Goal: Task Accomplishment & Management: Use online tool/utility

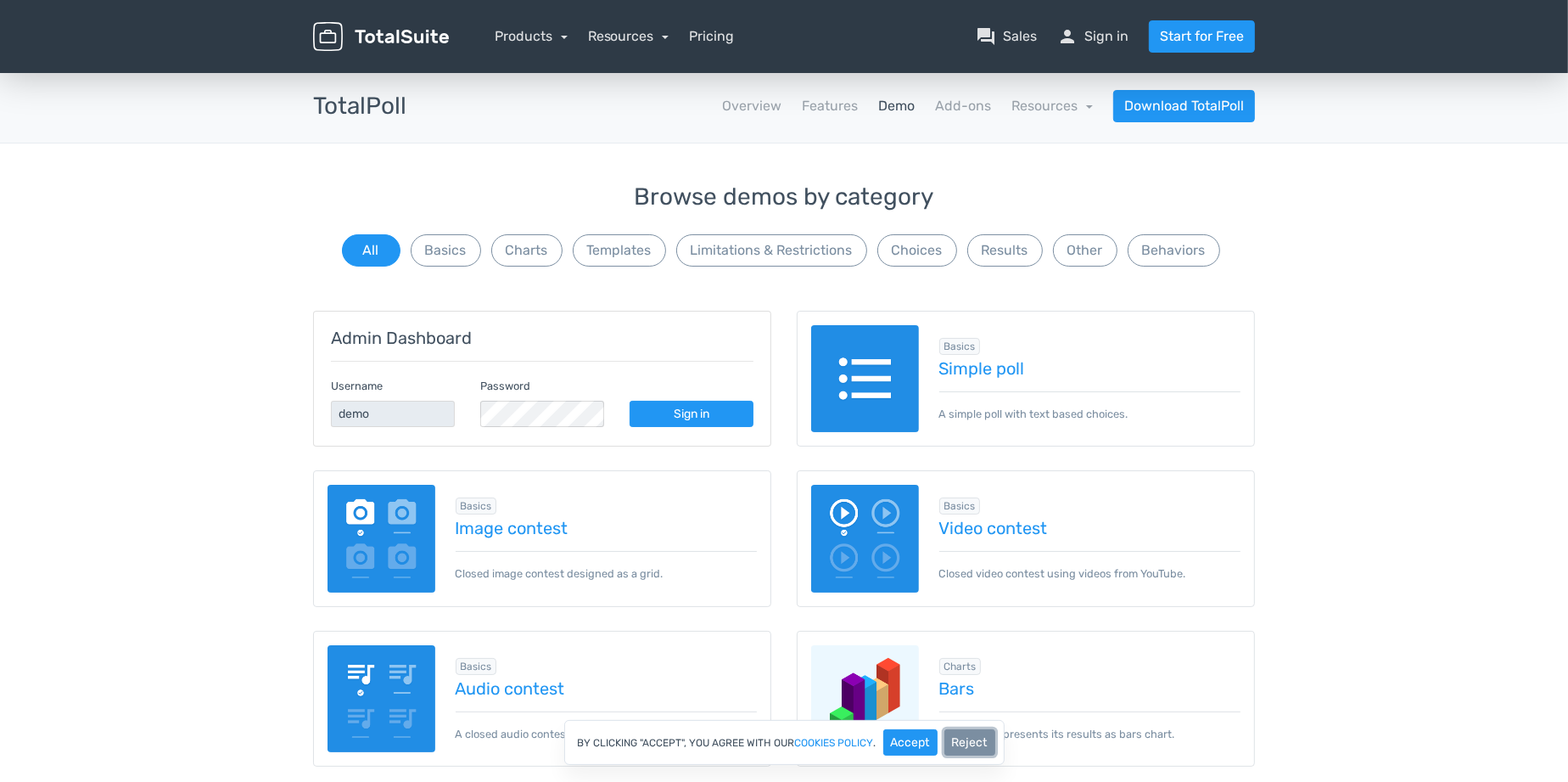
click at [960, 738] on button "Reject" at bounding box center [969, 743] width 51 height 27
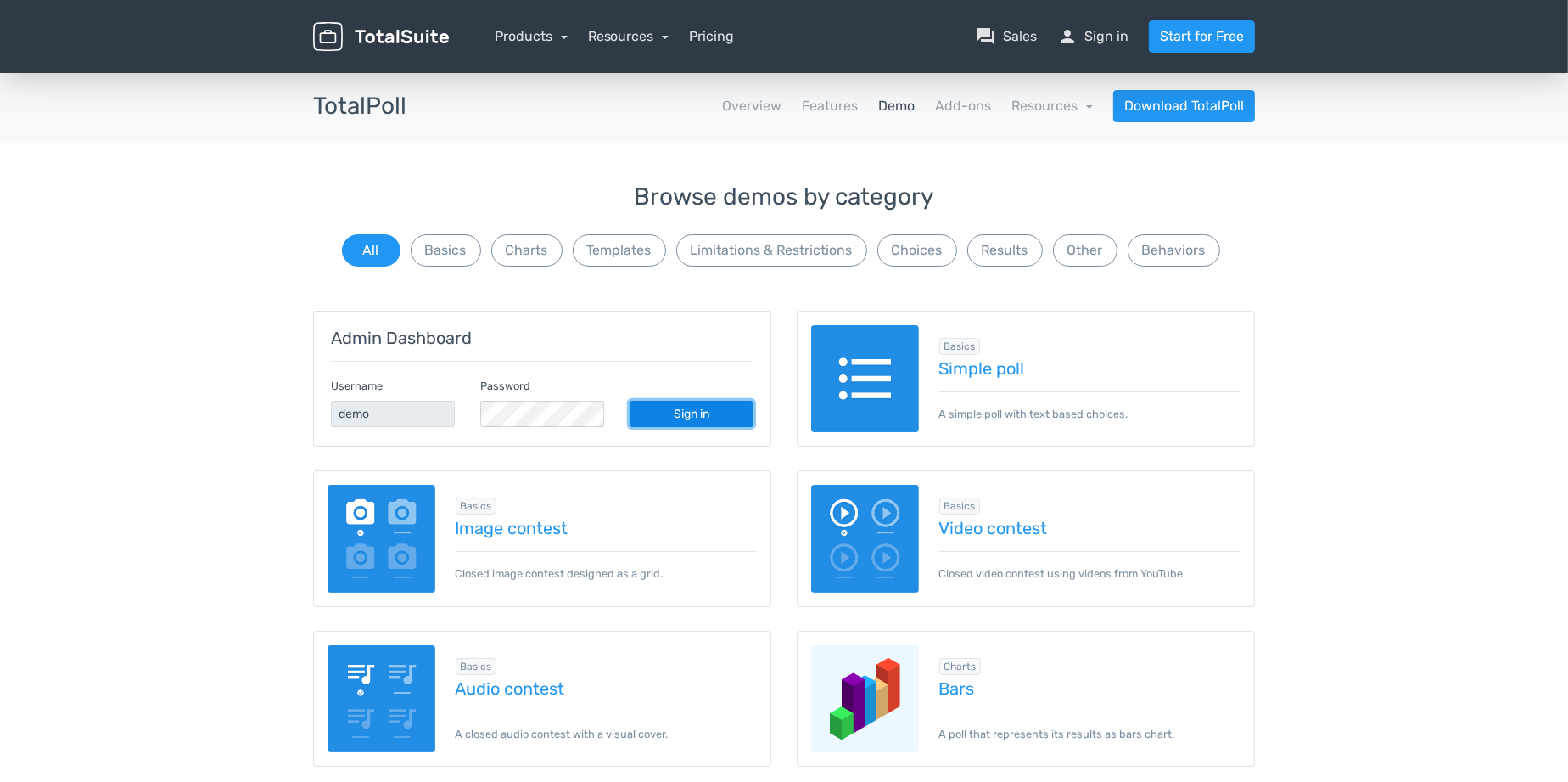
click at [705, 422] on link "Sign in" at bounding box center [692, 414] width 124 height 27
click at [969, 369] on link "Simple poll" at bounding box center [1089, 369] width 302 height 19
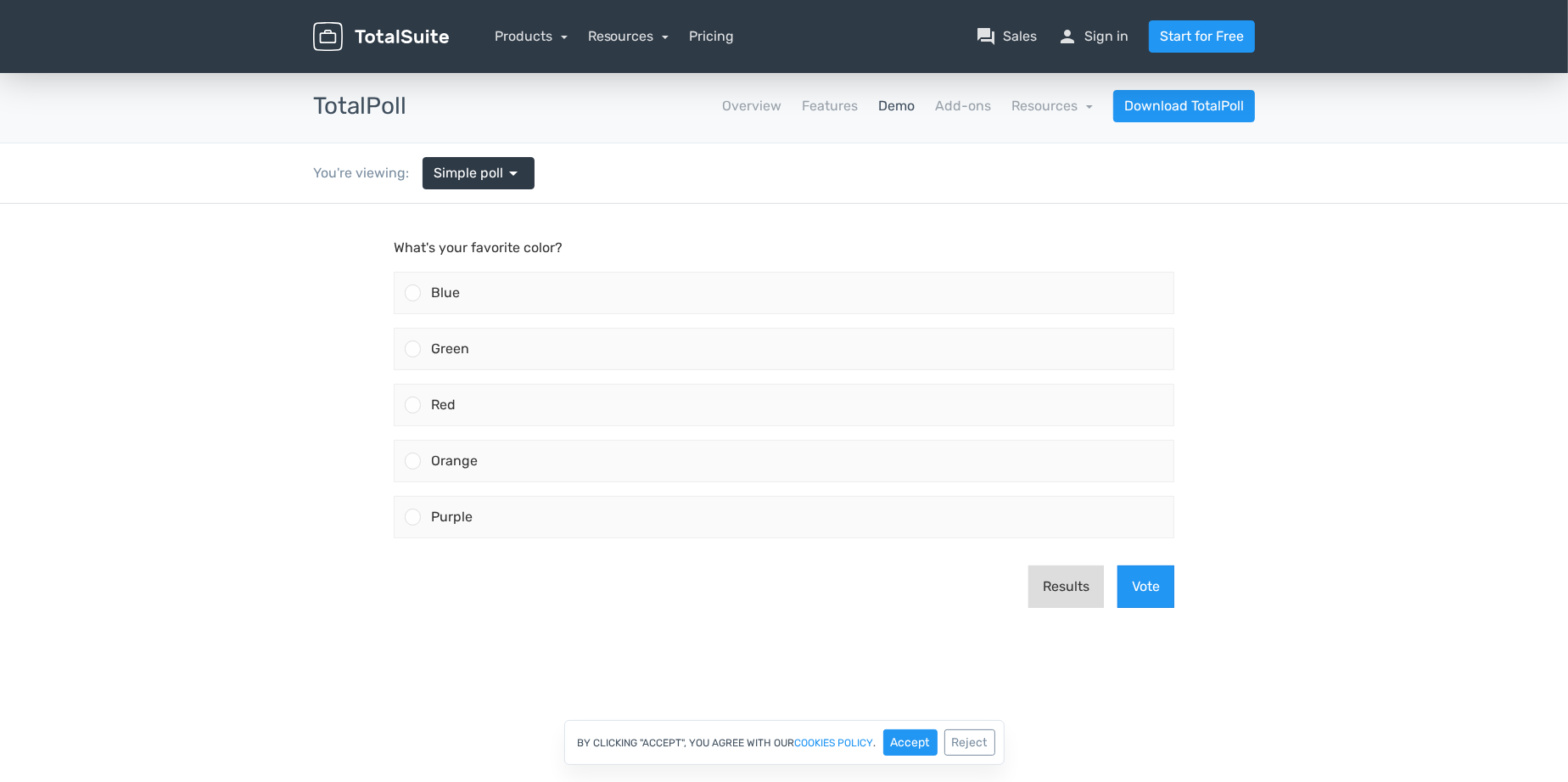
click at [1063, 590] on button "Results" at bounding box center [1066, 586] width 75 height 43
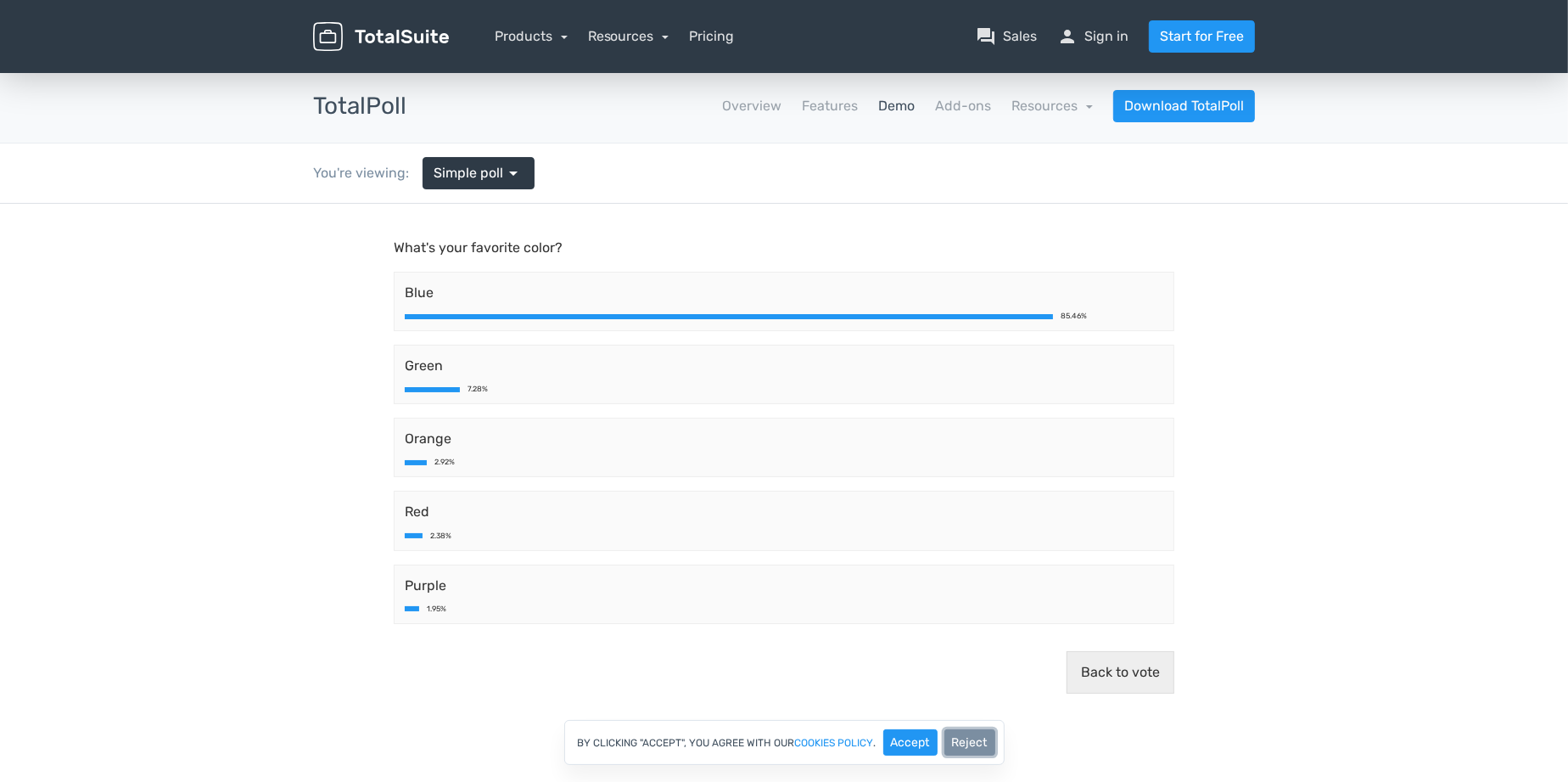
click at [969, 732] on button "Reject" at bounding box center [969, 743] width 51 height 27
click at [1109, 673] on button "Back to vote" at bounding box center [1120, 671] width 108 height 43
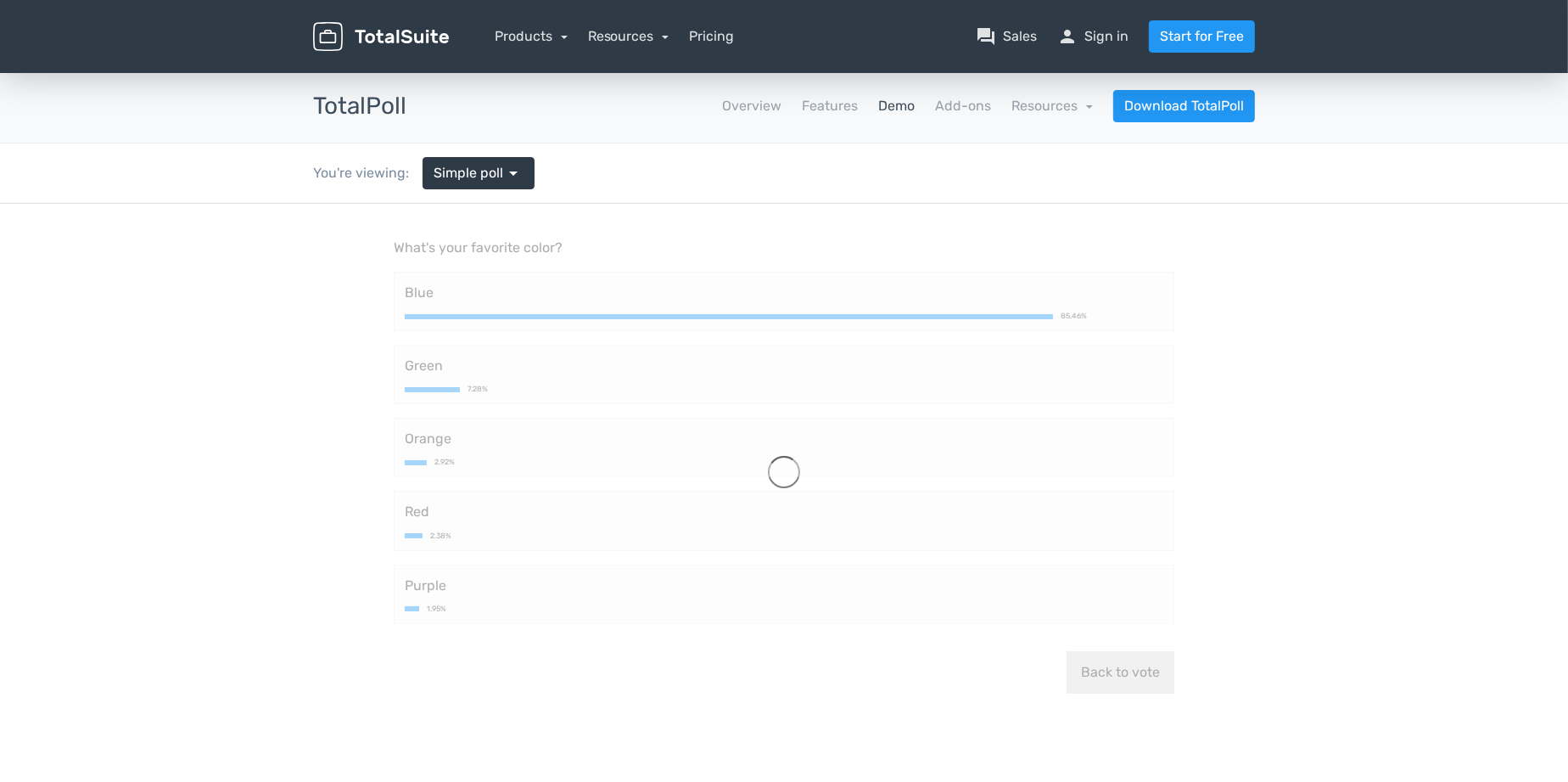
click at [1109, 673] on main "What's your favorite color? Blue 85.46% Green 7.28% Orange 2.92% Red 2.38% Purp…" at bounding box center [784, 471] width 815 height 537
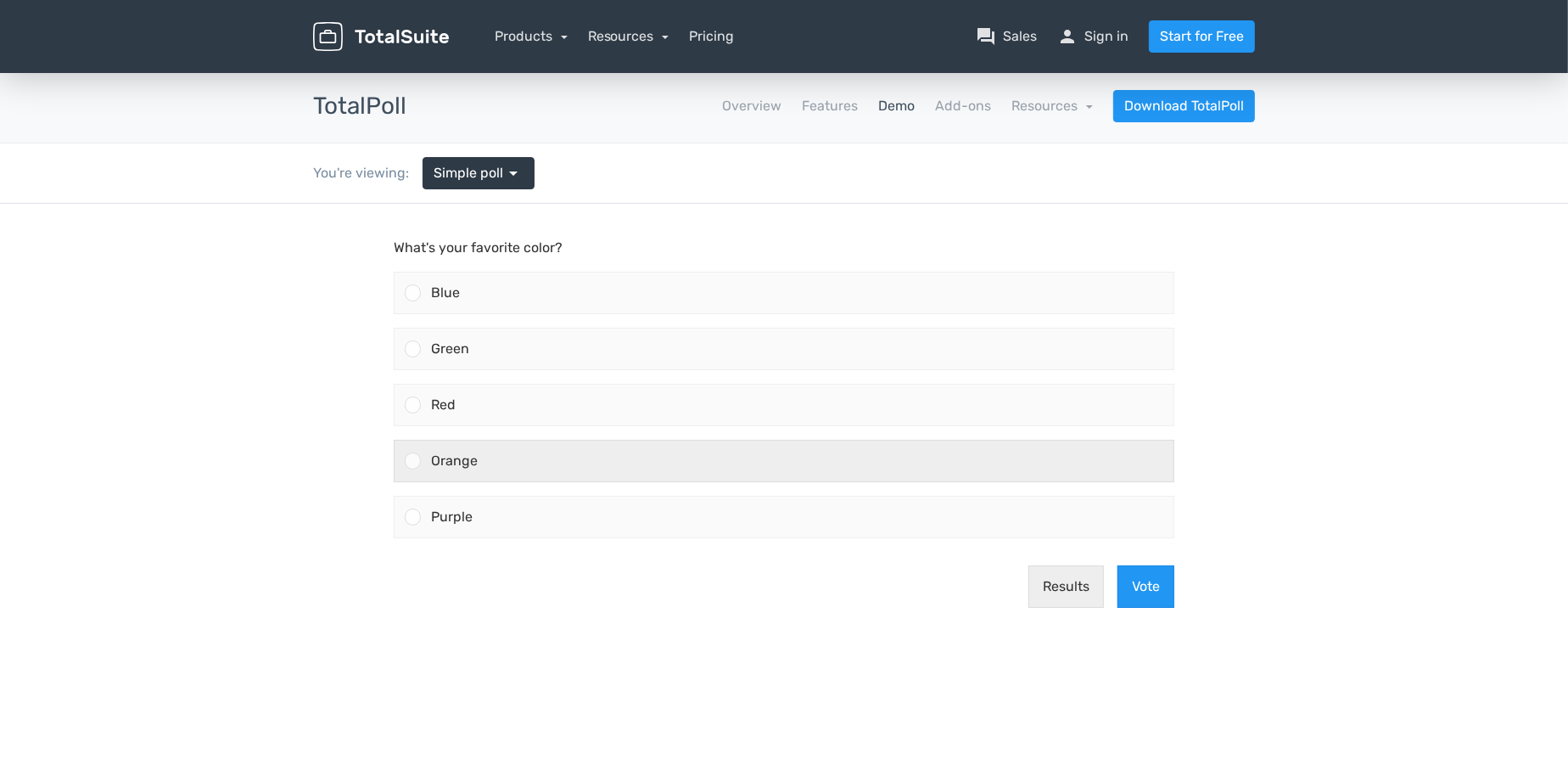
click at [460, 466] on span "Orange" at bounding box center [454, 460] width 47 height 16
click at [414, 460] on input "Orange" at bounding box center [414, 460] width 0 height 0
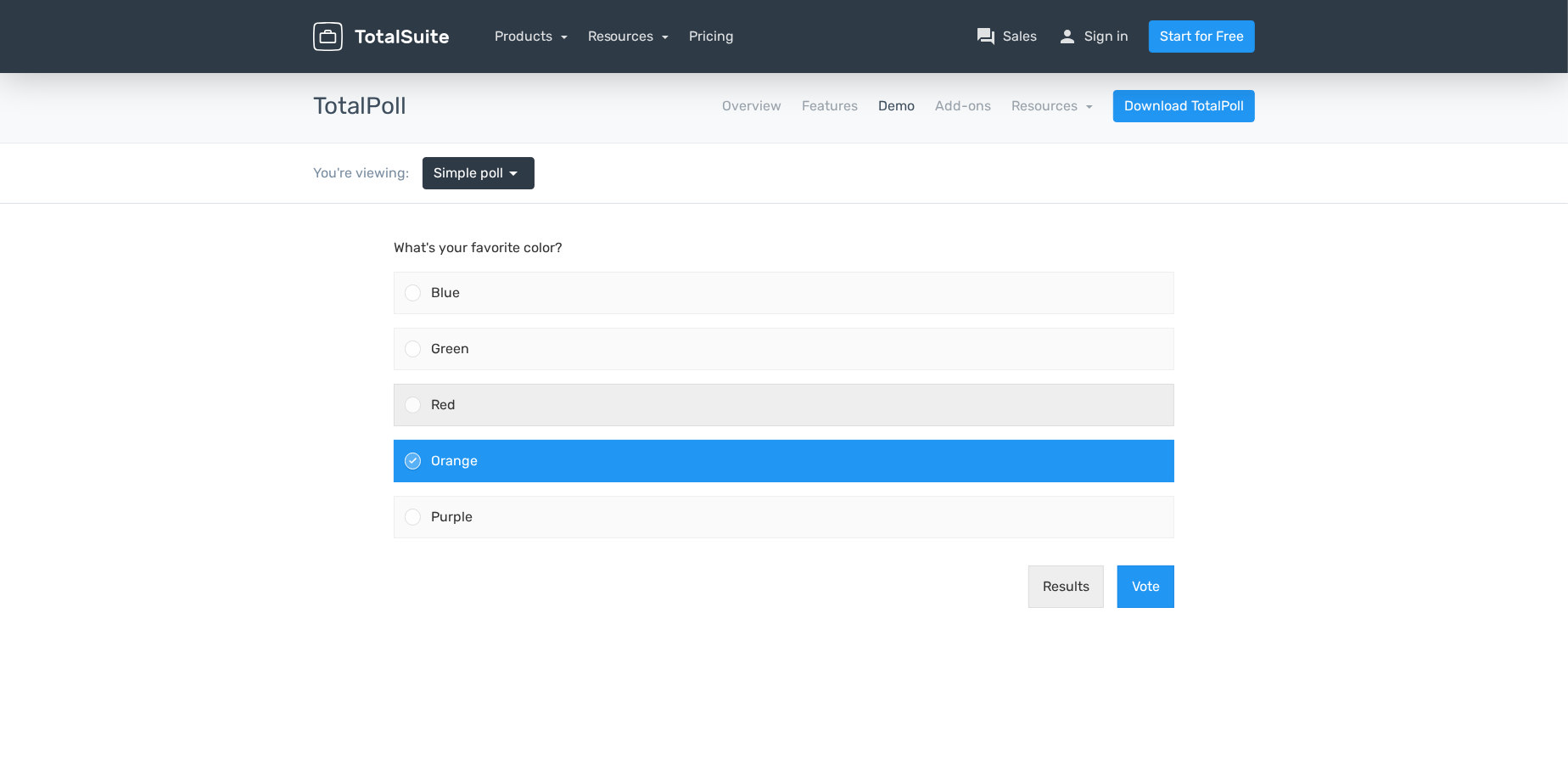
click at [421, 403] on div "Red" at bounding box center [798, 403] width 753 height 41
click at [414, 404] on input "Red" at bounding box center [414, 404] width 0 height 0
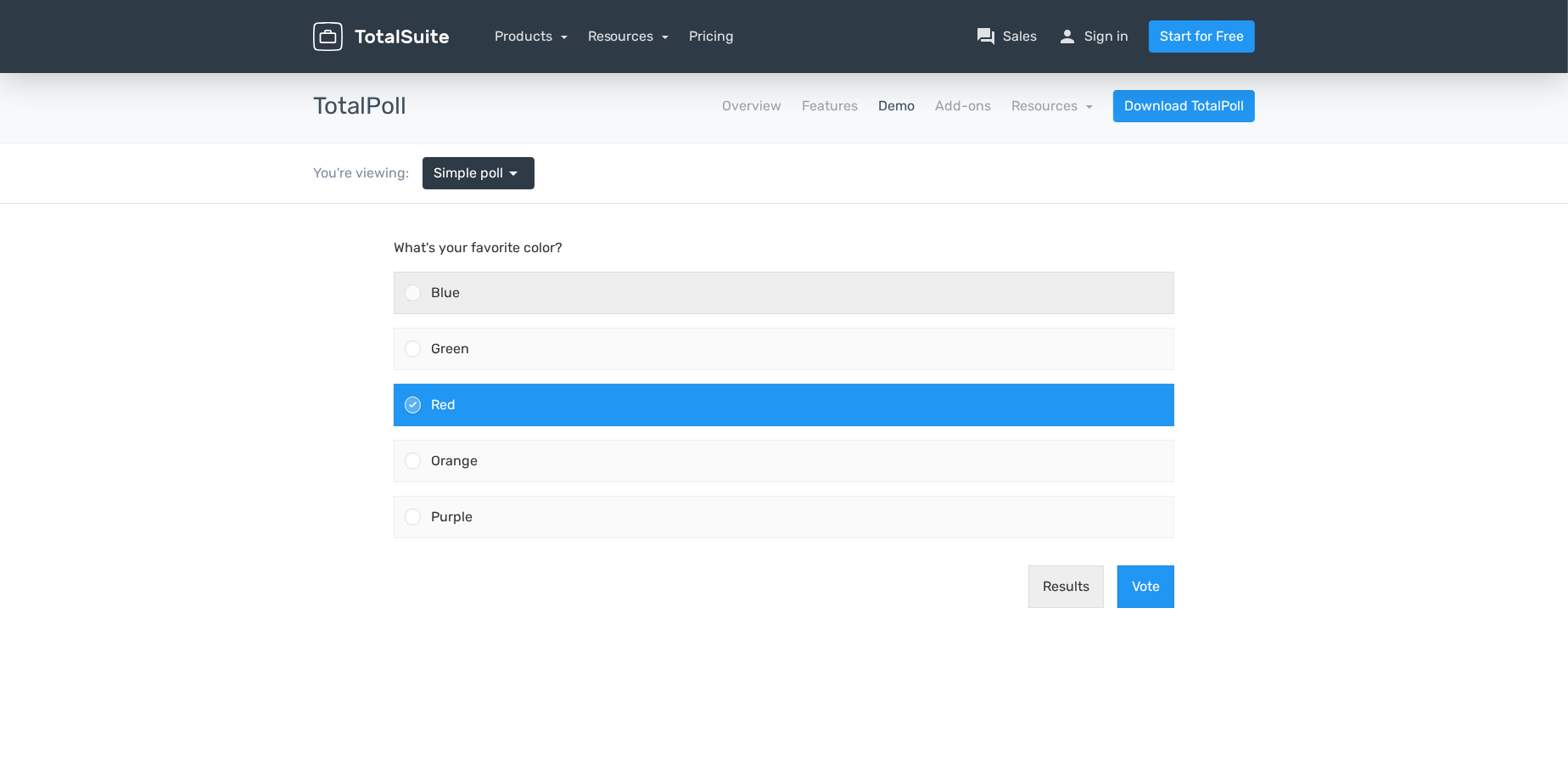
click at [411, 294] on div at bounding box center [413, 291] width 16 height 16
click at [414, 292] on input "Blue" at bounding box center [414, 292] width 0 height 0
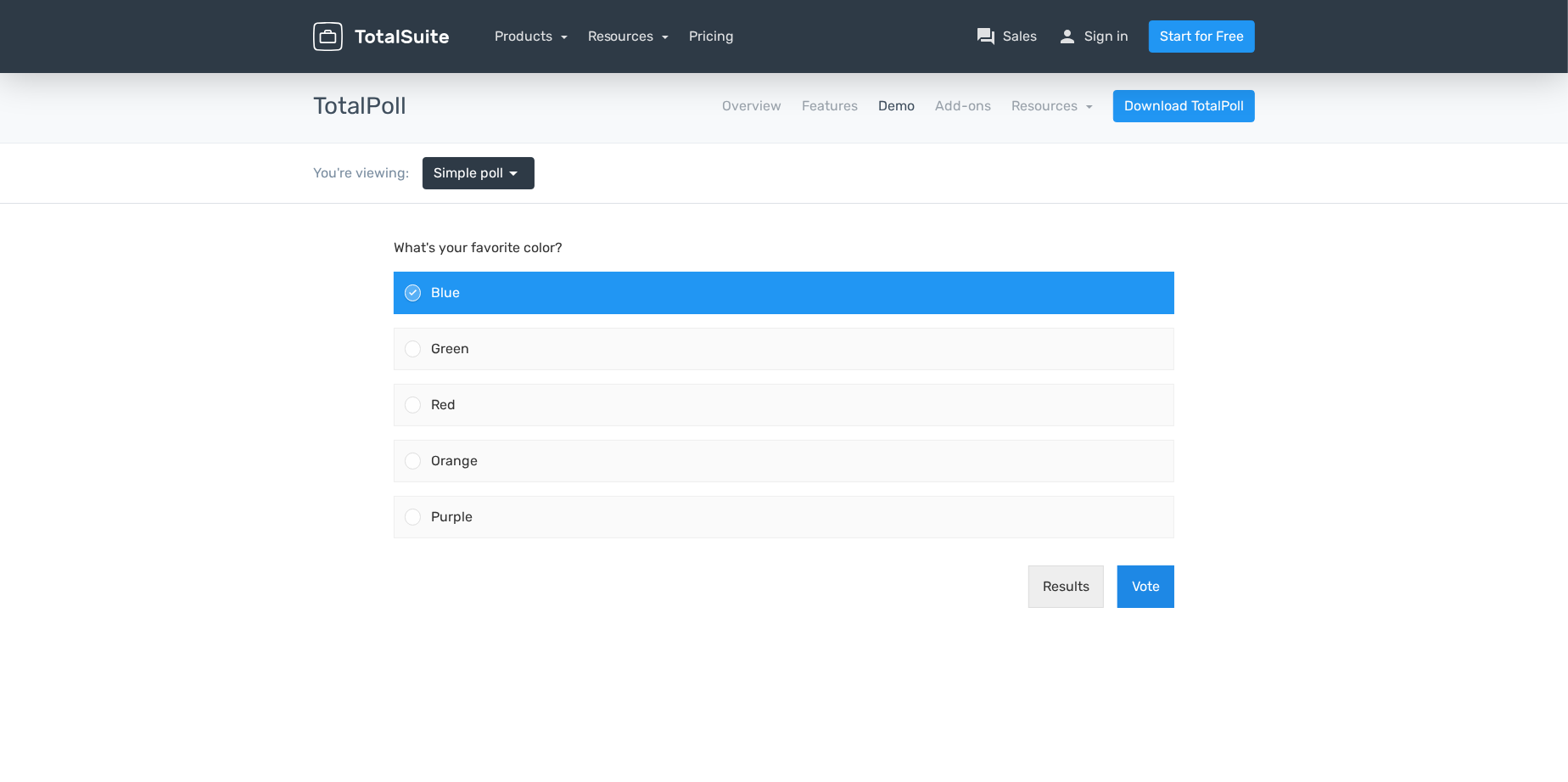
click at [1136, 584] on button "Vote" at bounding box center [1146, 586] width 57 height 43
